Goal: Transaction & Acquisition: Purchase product/service

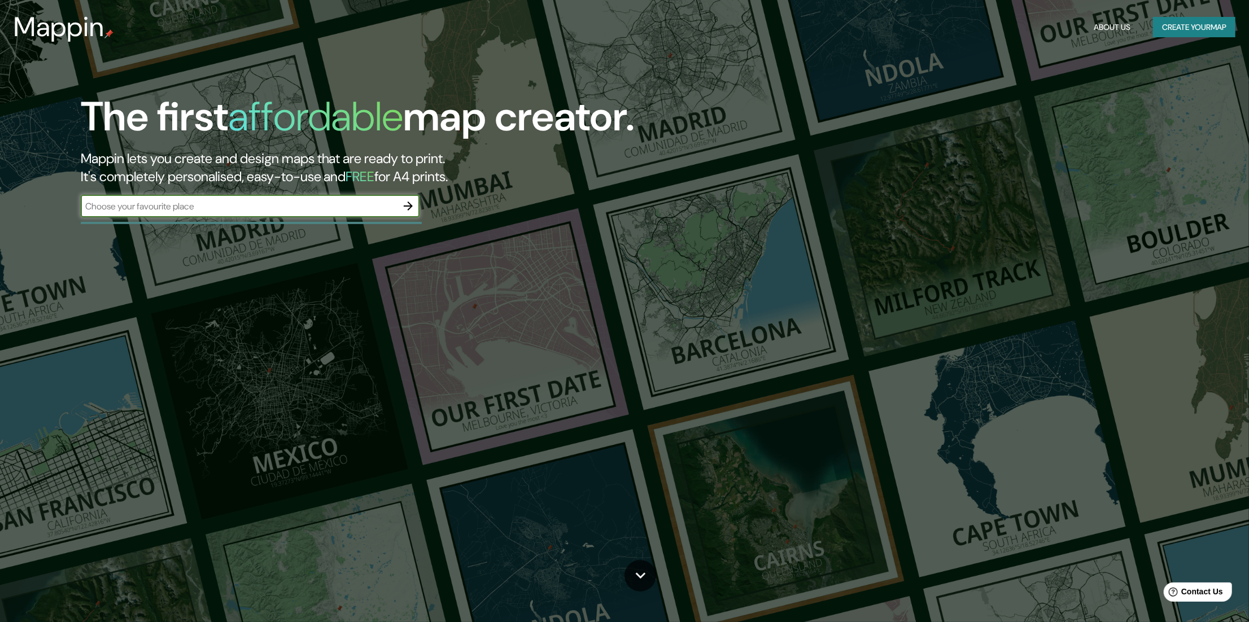
click at [359, 206] on input "text" at bounding box center [239, 206] width 316 height 13
type input "República Dominicana"
click at [414, 206] on icon "button" at bounding box center [409, 206] width 14 height 14
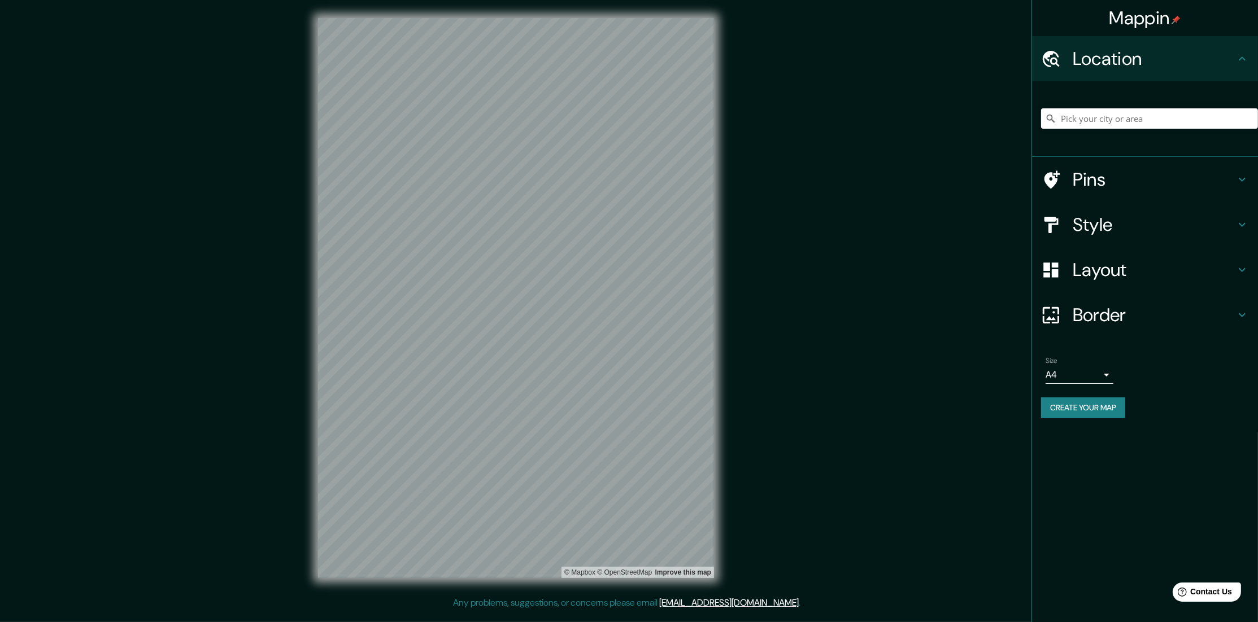
click at [1113, 374] on body "Mappin Location Pins Style Layout Border Choose a border. Hint : you can make l…" at bounding box center [629, 311] width 1258 height 622
click at [1109, 374] on div at bounding box center [629, 311] width 1258 height 622
click at [1111, 411] on button "Create your map" at bounding box center [1083, 408] width 84 height 21
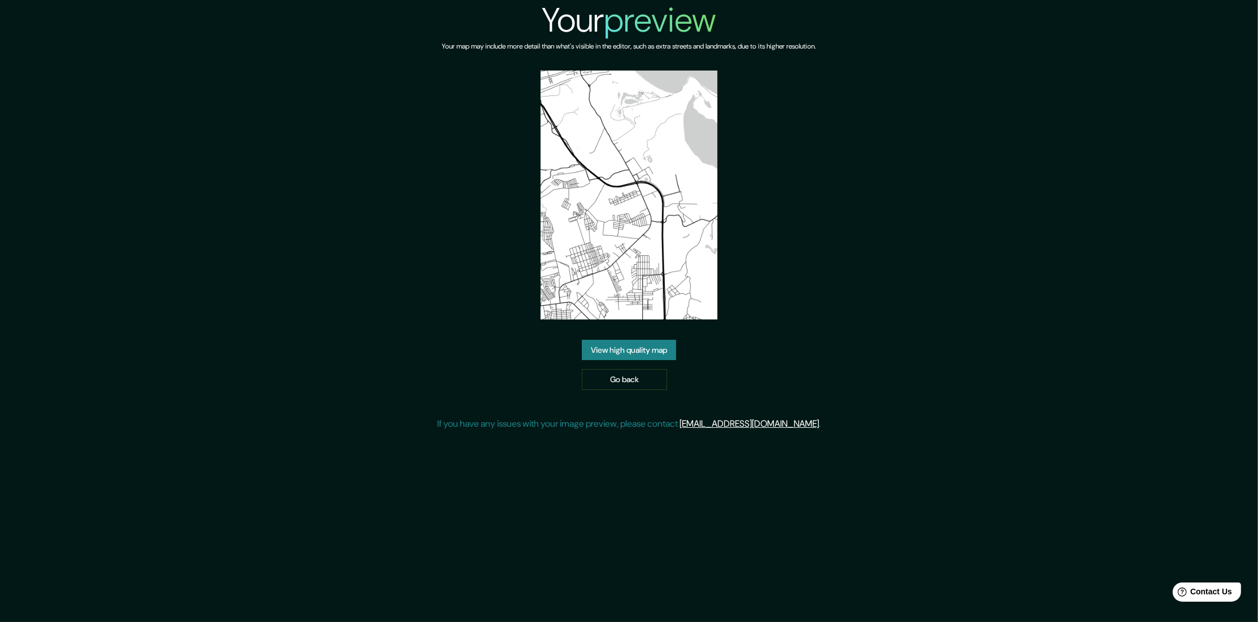
click at [675, 271] on img at bounding box center [628, 195] width 176 height 249
click at [636, 374] on link "Go back" at bounding box center [624, 379] width 85 height 21
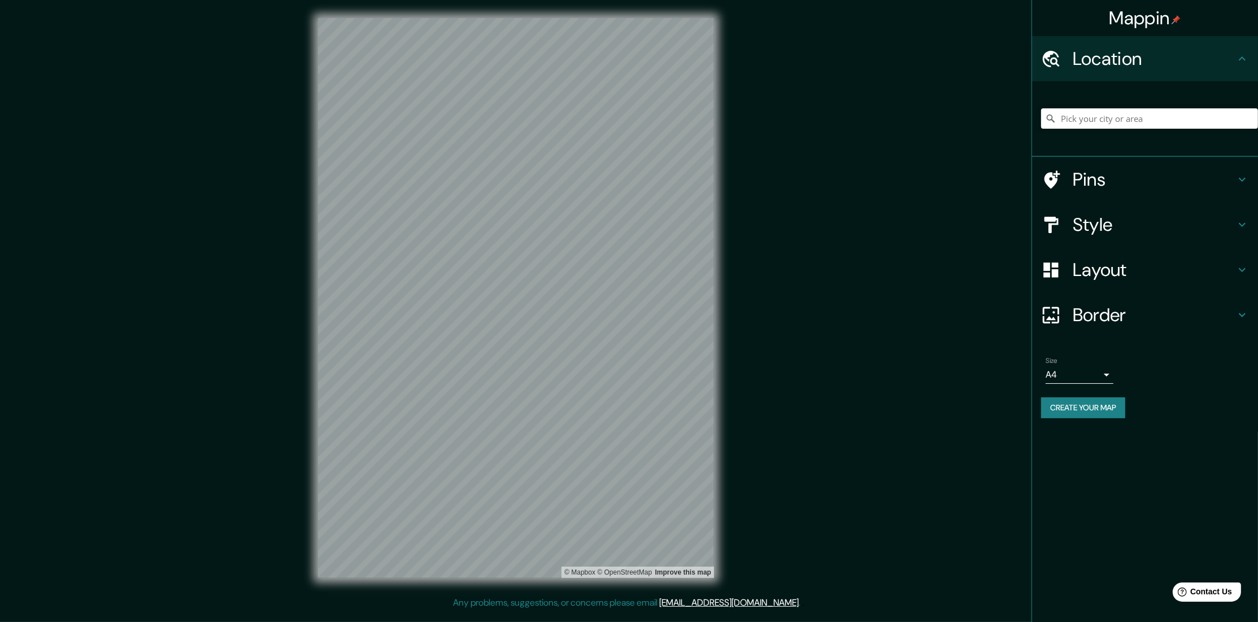
click at [914, 73] on div "Mappin Location Pins Style Layout Border Choose a border. Hint : you can make l…" at bounding box center [629, 307] width 1258 height 614
click at [1102, 410] on button "Create your map" at bounding box center [1083, 408] width 84 height 21
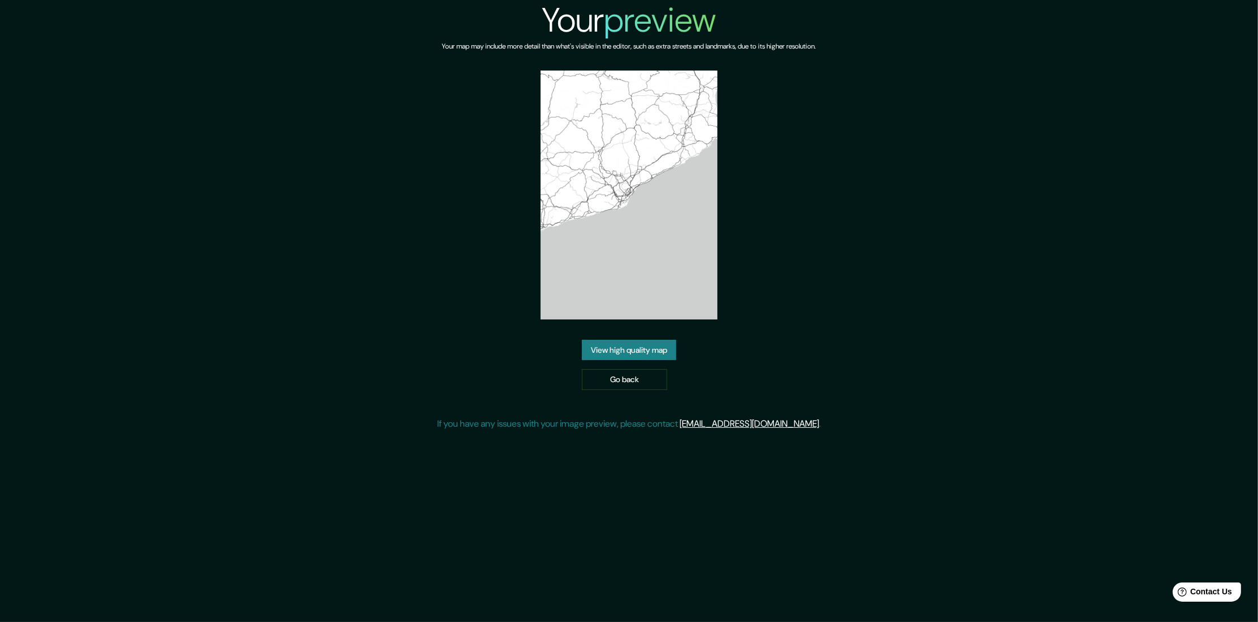
click at [640, 212] on img at bounding box center [628, 195] width 176 height 249
click at [633, 384] on link "Go back" at bounding box center [624, 379] width 85 height 21
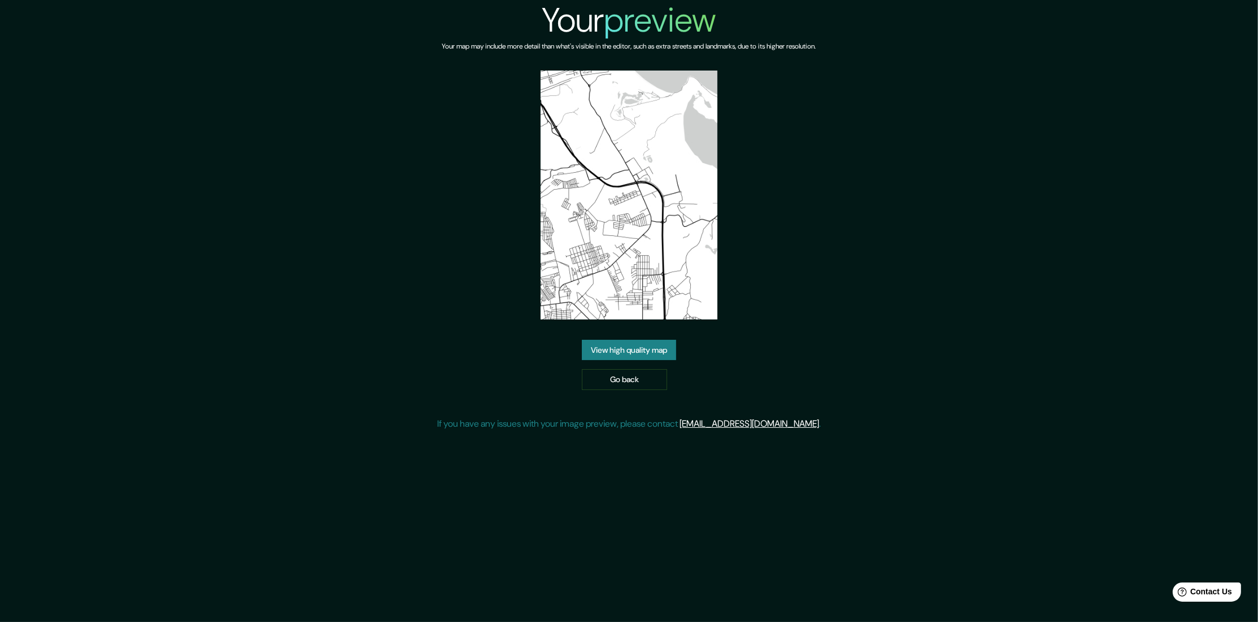
click at [603, 191] on img at bounding box center [628, 195] width 176 height 249
click at [635, 348] on link "View high quality map" at bounding box center [629, 350] width 94 height 21
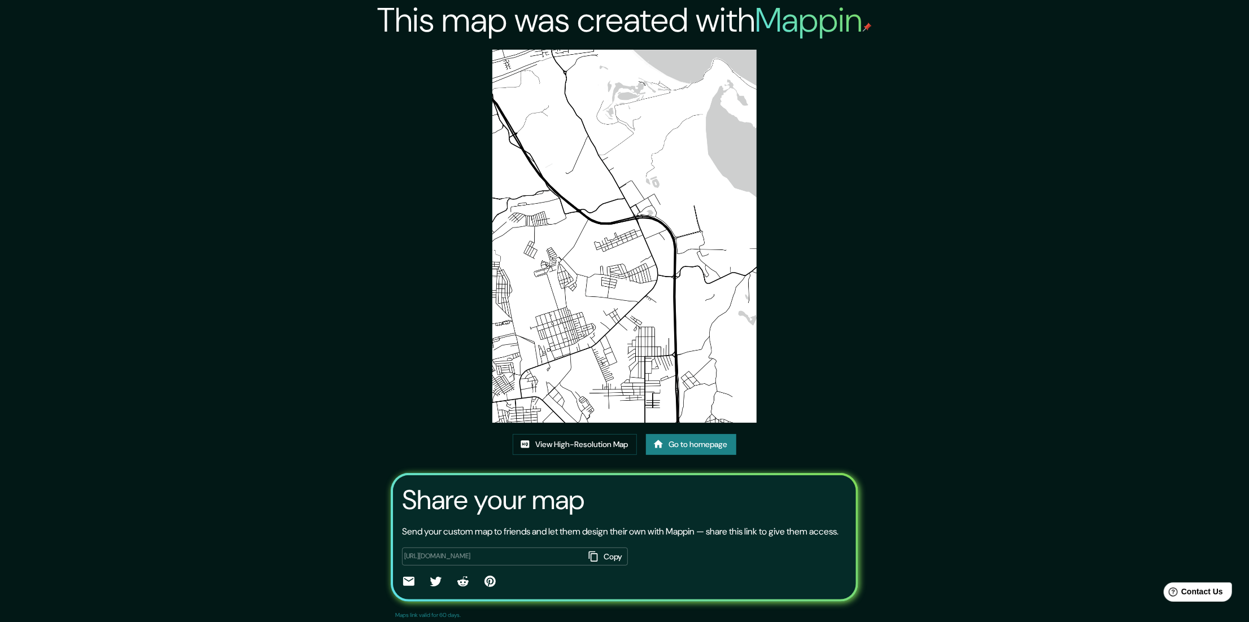
drag, startPoint x: 655, startPoint y: 154, endPoint x: 626, endPoint y: 165, distance: 31.2
click at [626, 165] on img at bounding box center [624, 236] width 264 height 373
